Goal: Information Seeking & Learning: Check status

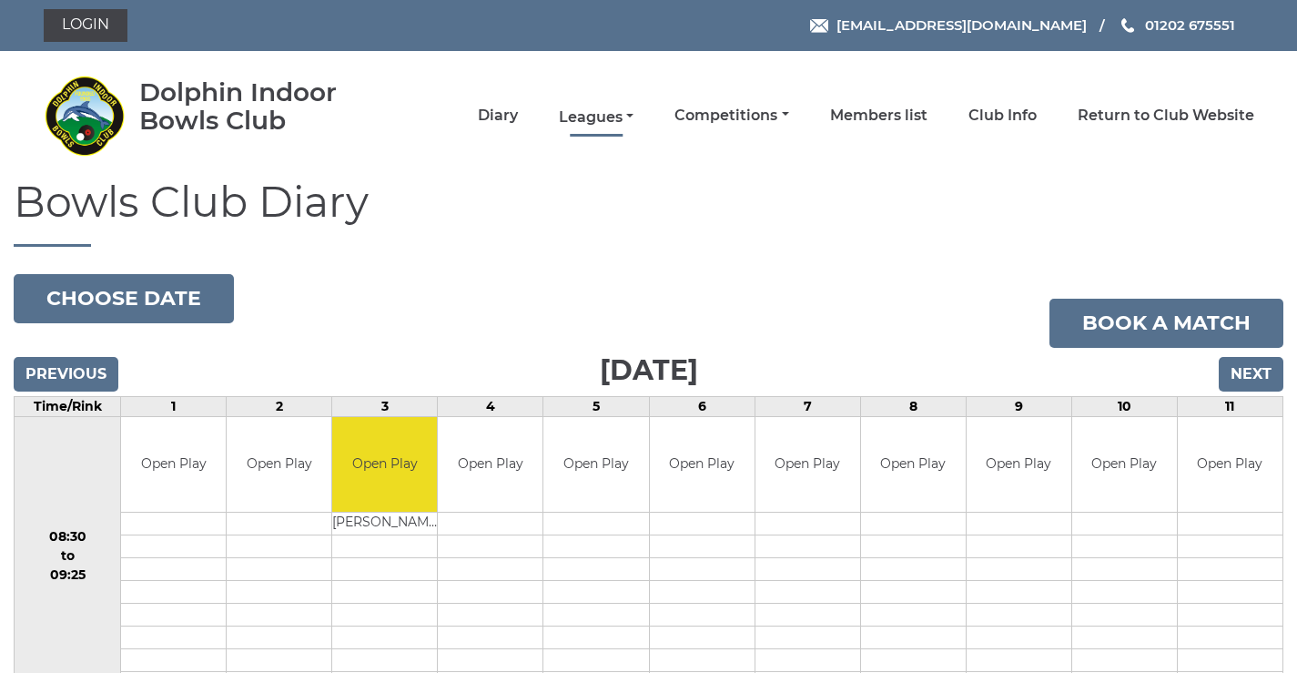
click at [604, 117] on link "Leagues" at bounding box center [596, 117] width 75 height 20
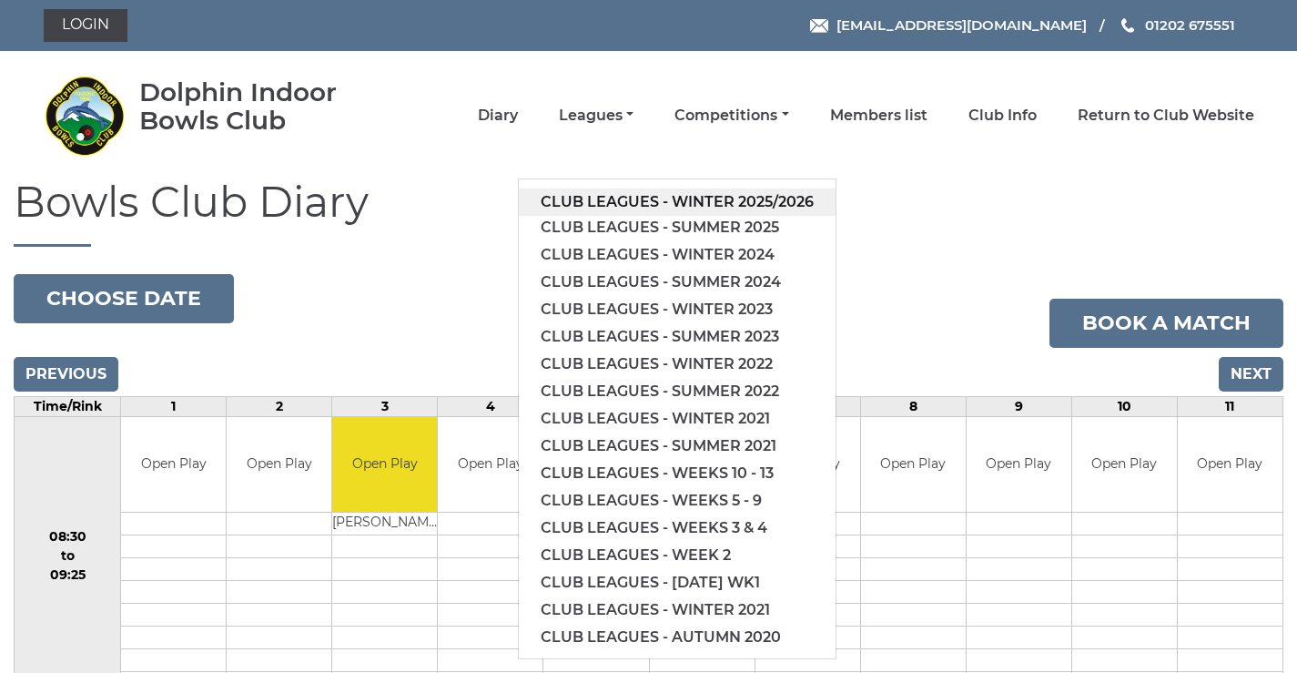
click at [596, 200] on link "Club leagues - Winter 2025/2026" at bounding box center [677, 201] width 317 height 27
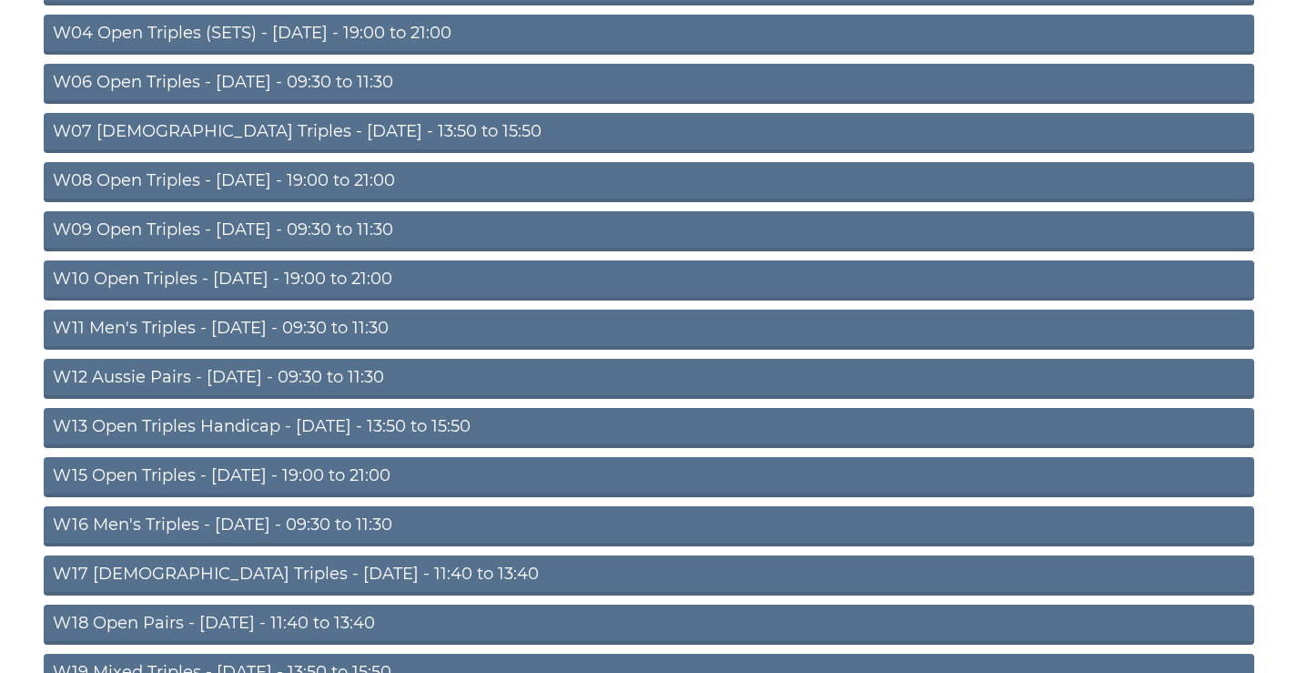
scroll to position [587, 0]
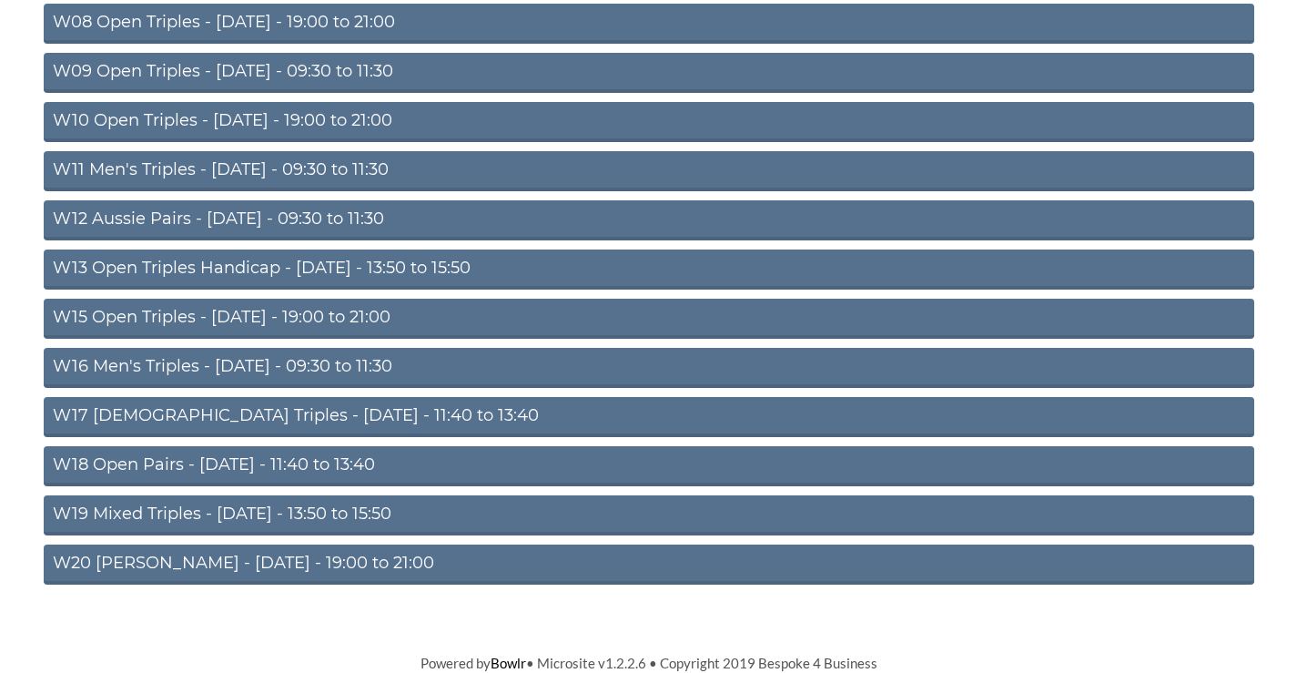
click at [302, 363] on link "W16 Men's Triples - [DATE] - 09:30 to 11:30" at bounding box center [649, 368] width 1211 height 40
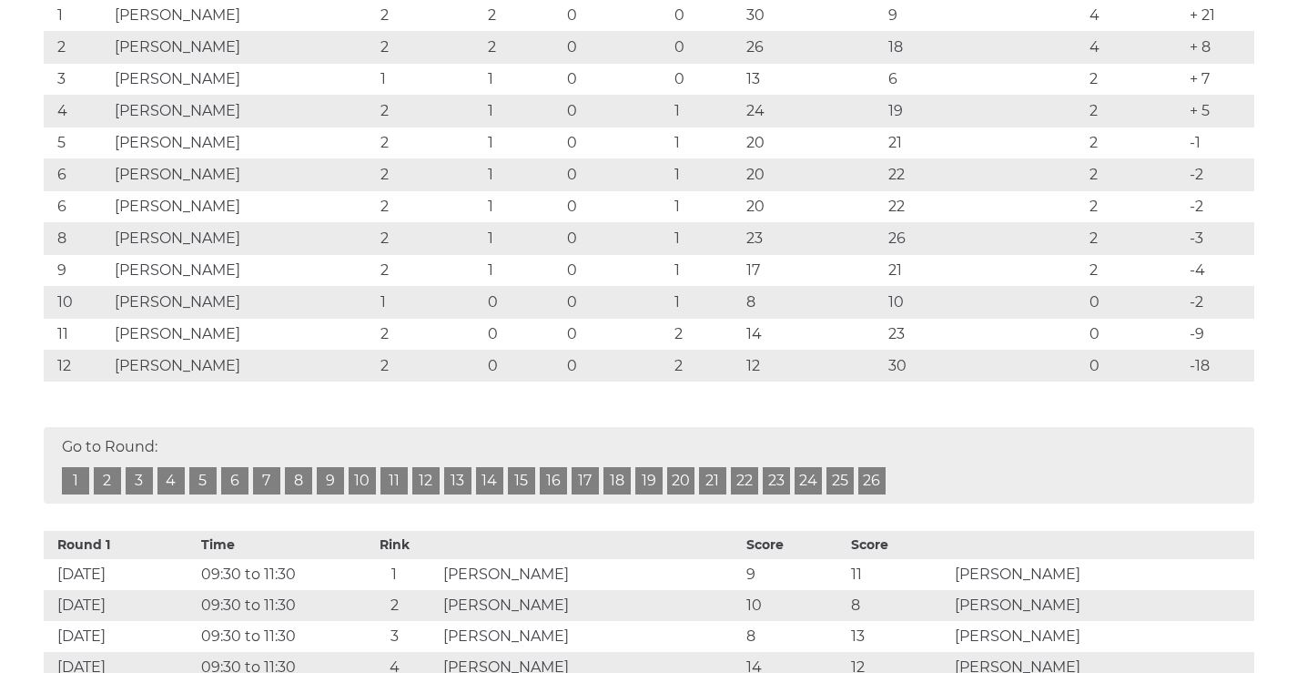
scroll to position [212, 0]
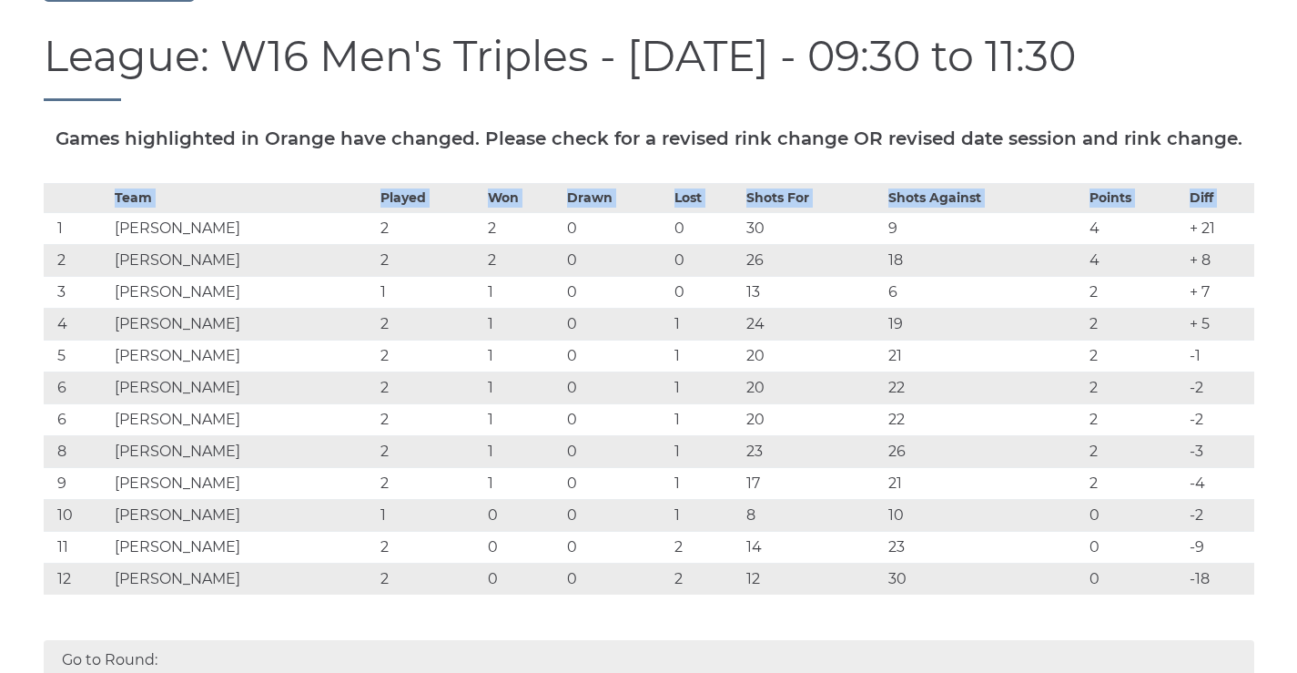
drag, startPoint x: 58, startPoint y: 269, endPoint x: 1233, endPoint y: 637, distance: 1231.0
click at [1256, 622] on div "Team Played Won Drawn Lost Shots For Shots Against Points Diff 1 [PERSON_NAME] …" at bounding box center [649, 402] width 1238 height 439
copy table "Team Played Won Drawn Lost Shots For Shots Against Points Diff"
click at [563, 308] on td "1" at bounding box center [522, 292] width 79 height 32
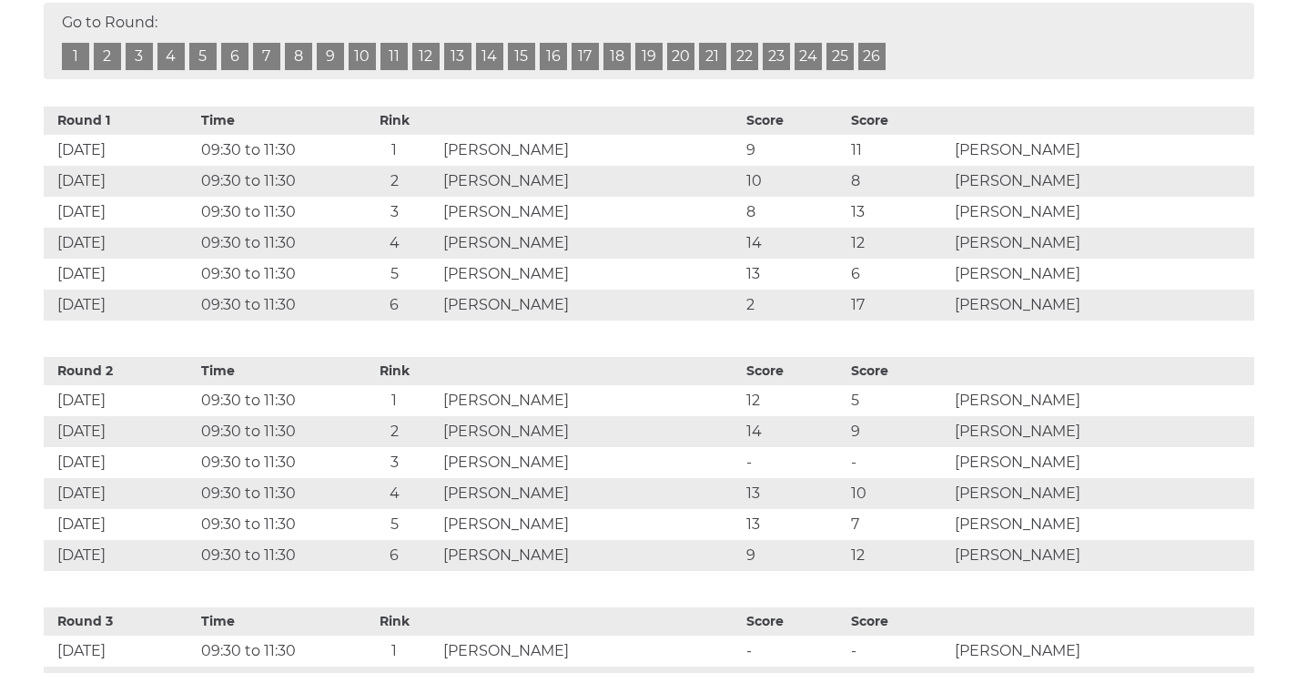
scroll to position [1063, 0]
